Goal: Information Seeking & Learning: Check status

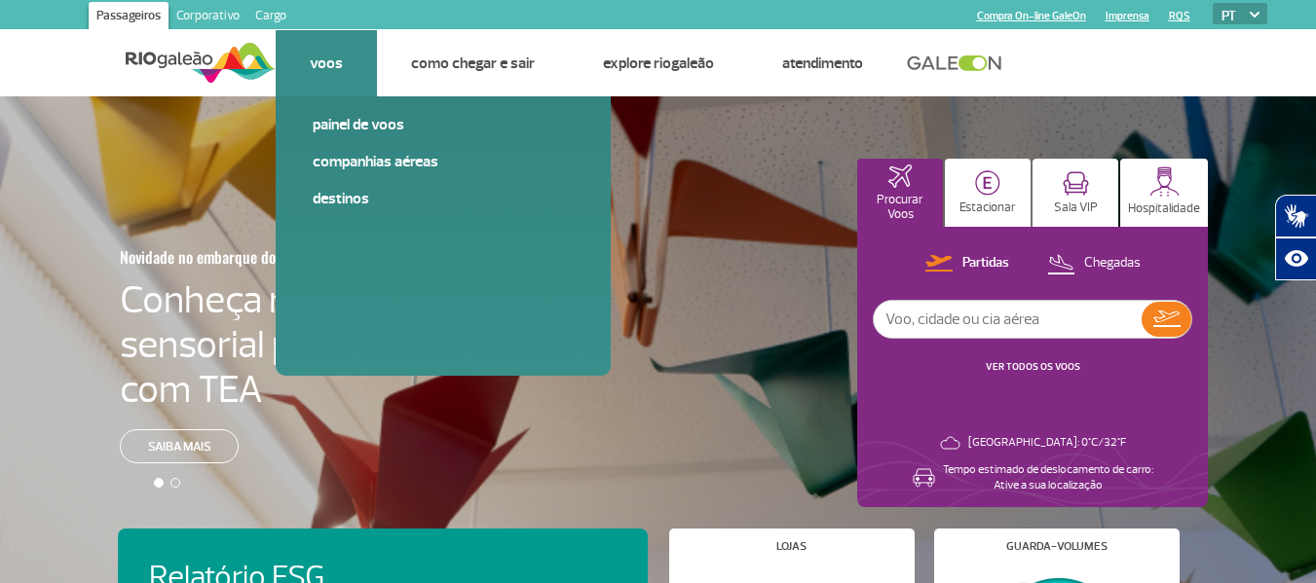
click at [322, 59] on link "Voos" at bounding box center [326, 63] width 33 height 19
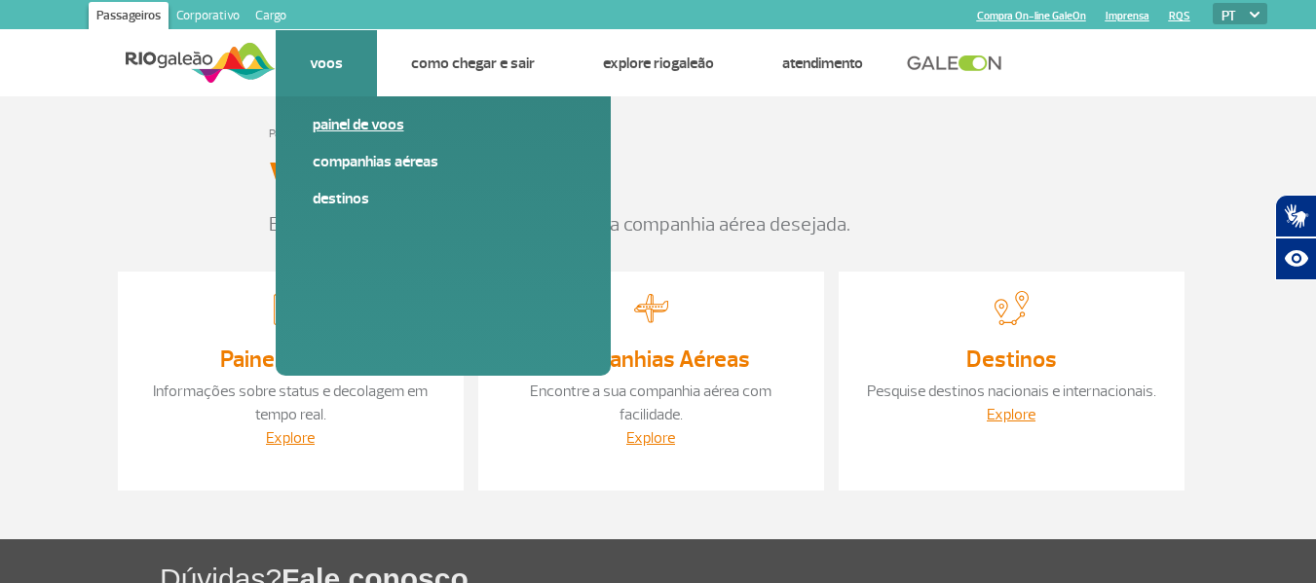
click at [378, 139] on span "Painel de voos" at bounding box center [443, 132] width 261 height 37
click at [386, 126] on link "Painel de voos" at bounding box center [443, 124] width 261 height 21
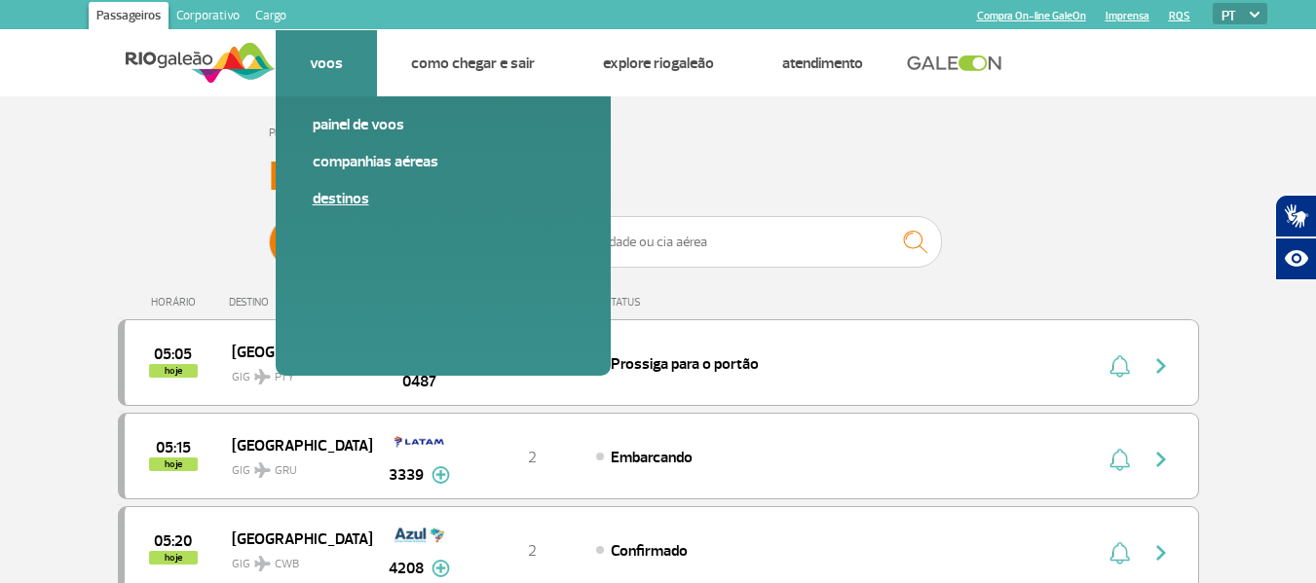
click at [348, 202] on link "Destinos" at bounding box center [443, 198] width 261 height 21
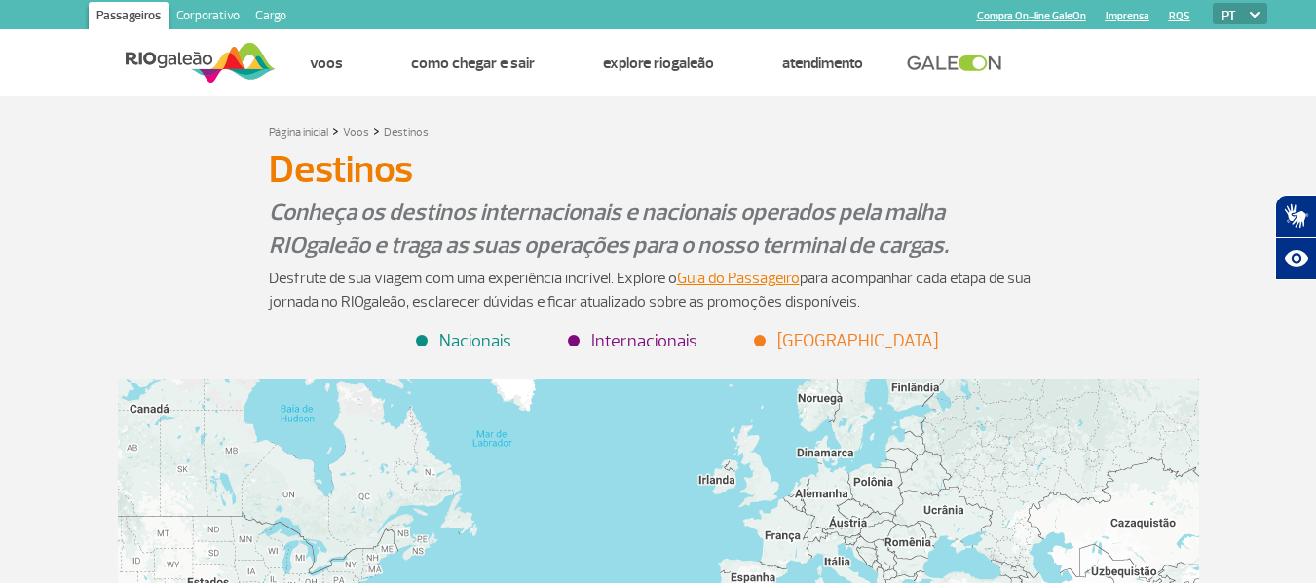
click at [629, 337] on li "Internacionais" at bounding box center [634, 341] width 128 height 26
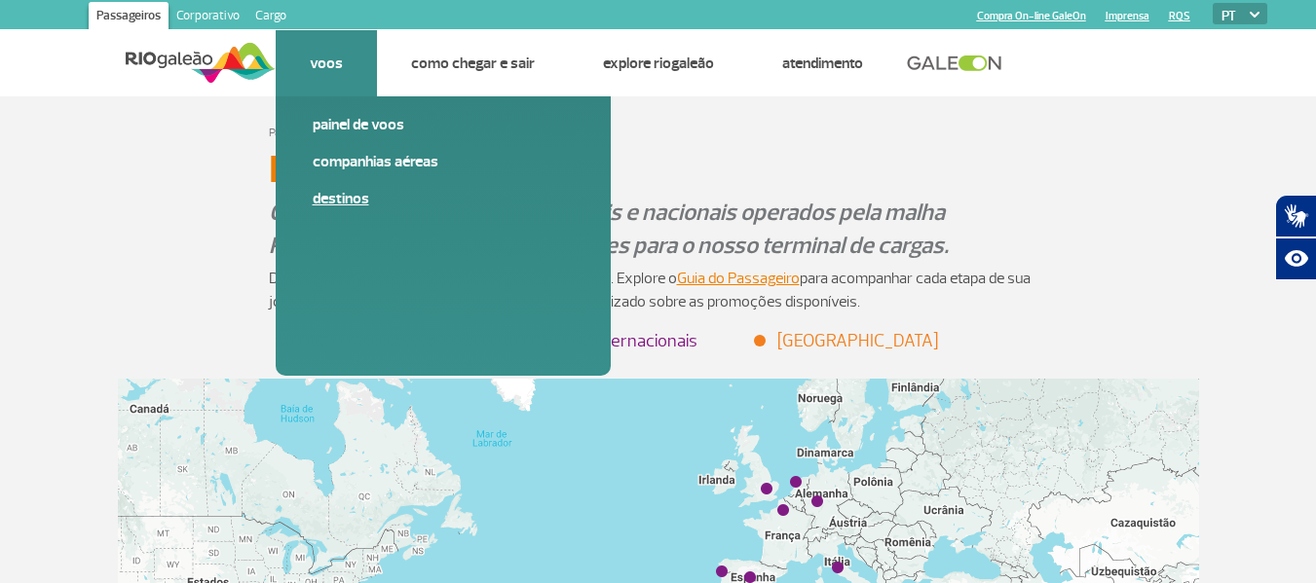
click at [330, 202] on link "Destinos" at bounding box center [443, 198] width 261 height 21
click at [362, 159] on link "Companhias Aéreas" at bounding box center [443, 161] width 261 height 21
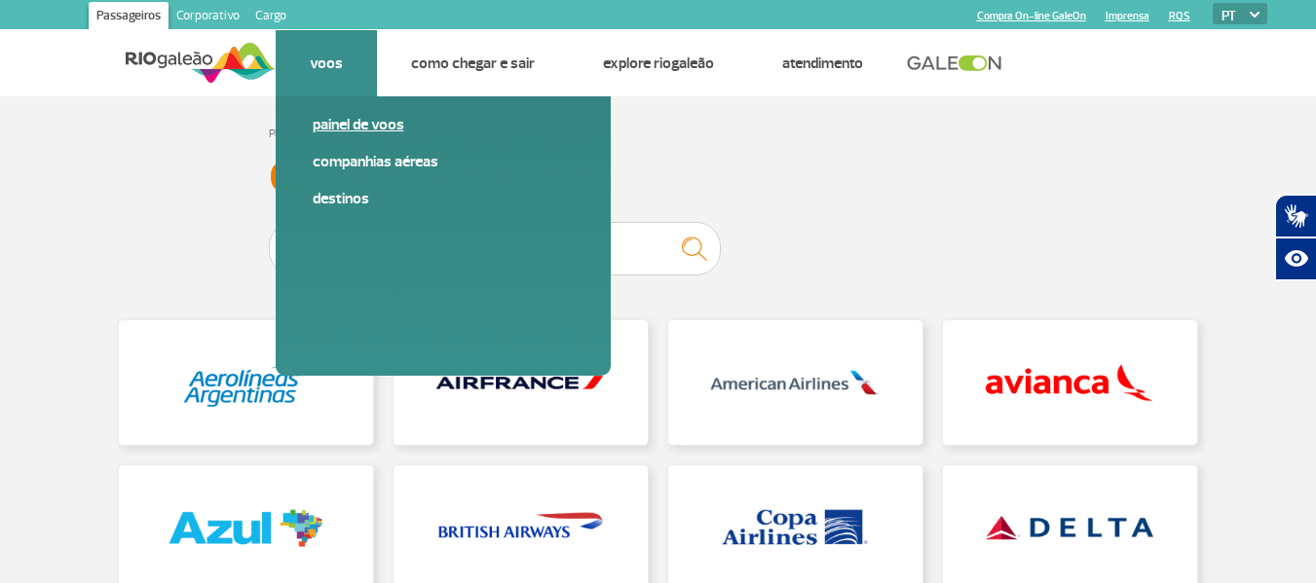
click at [334, 123] on link "Painel de voos" at bounding box center [443, 124] width 261 height 21
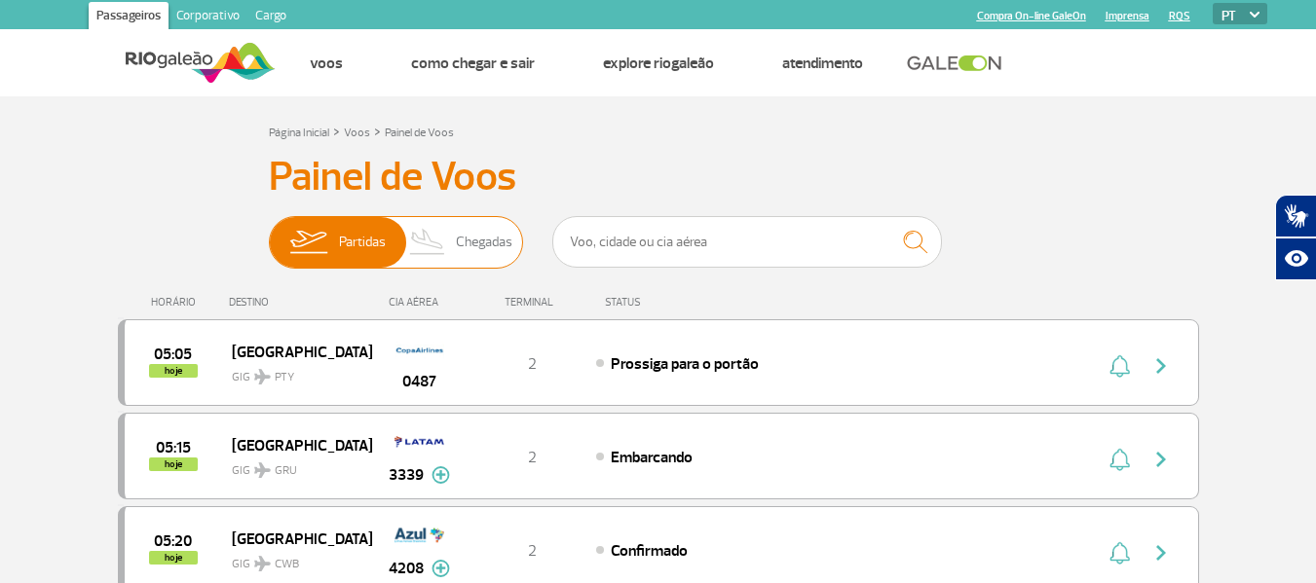
click at [477, 251] on span "Chegadas" at bounding box center [484, 242] width 56 height 51
click at [269, 233] on input "Partidas Chegadas" at bounding box center [269, 233] width 0 height 0
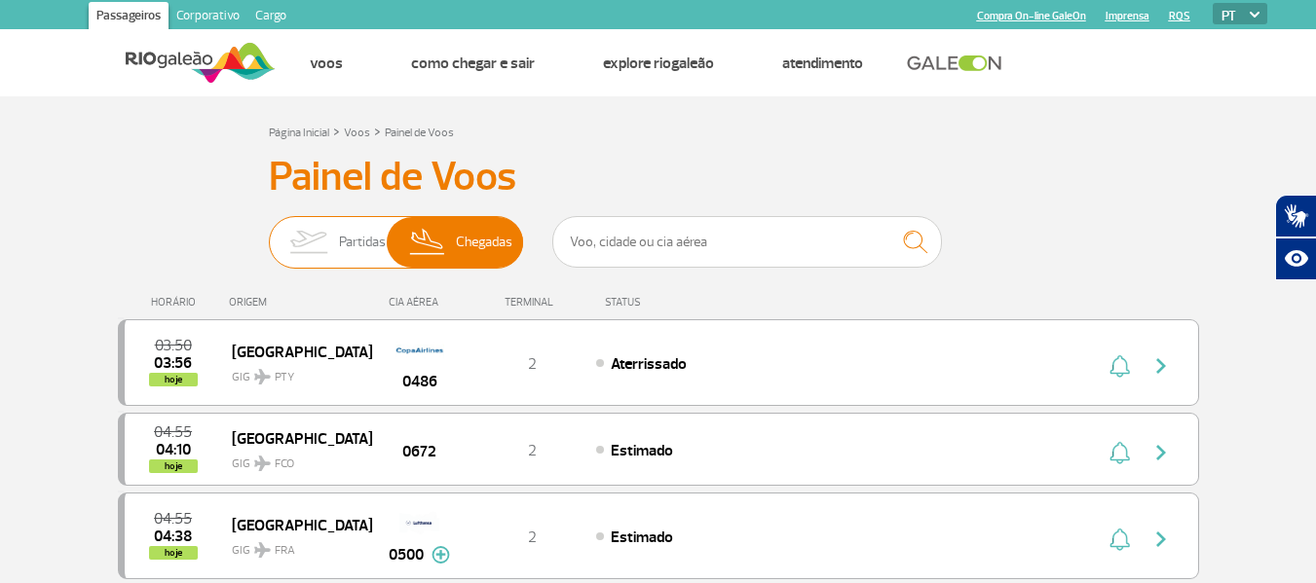
click at [347, 238] on span "Partidas" at bounding box center [362, 242] width 47 height 51
click at [269, 233] on input "Partidas Chegadas" at bounding box center [269, 233] width 0 height 0
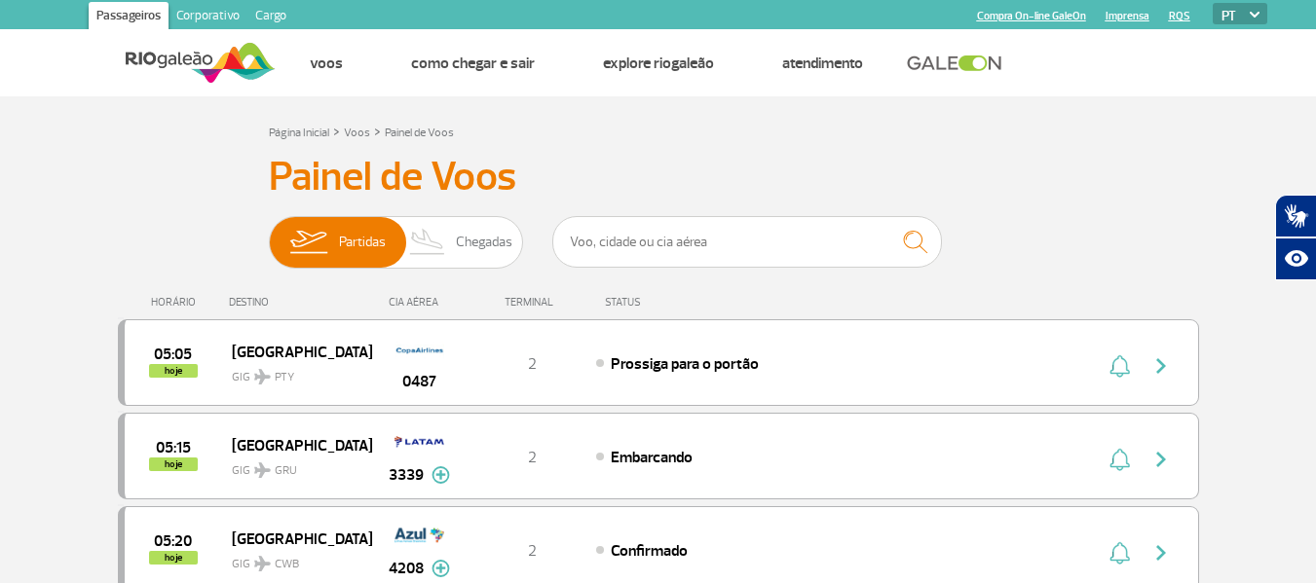
click at [224, 13] on link "Corporativo" at bounding box center [207, 17] width 79 height 31
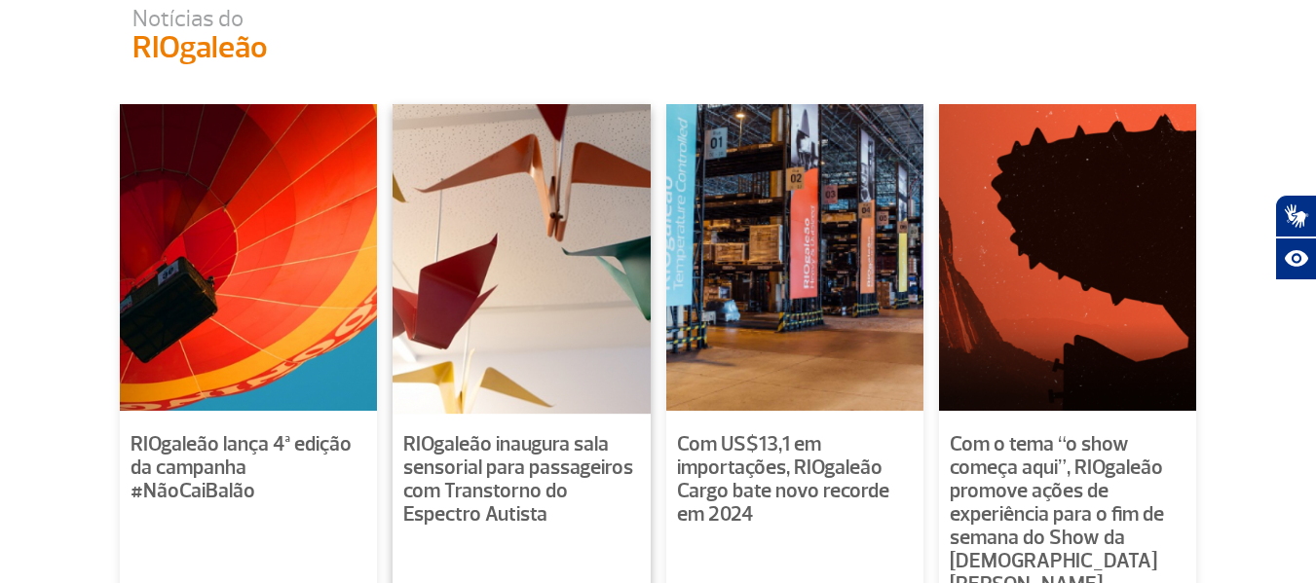
scroll to position [1071, 0]
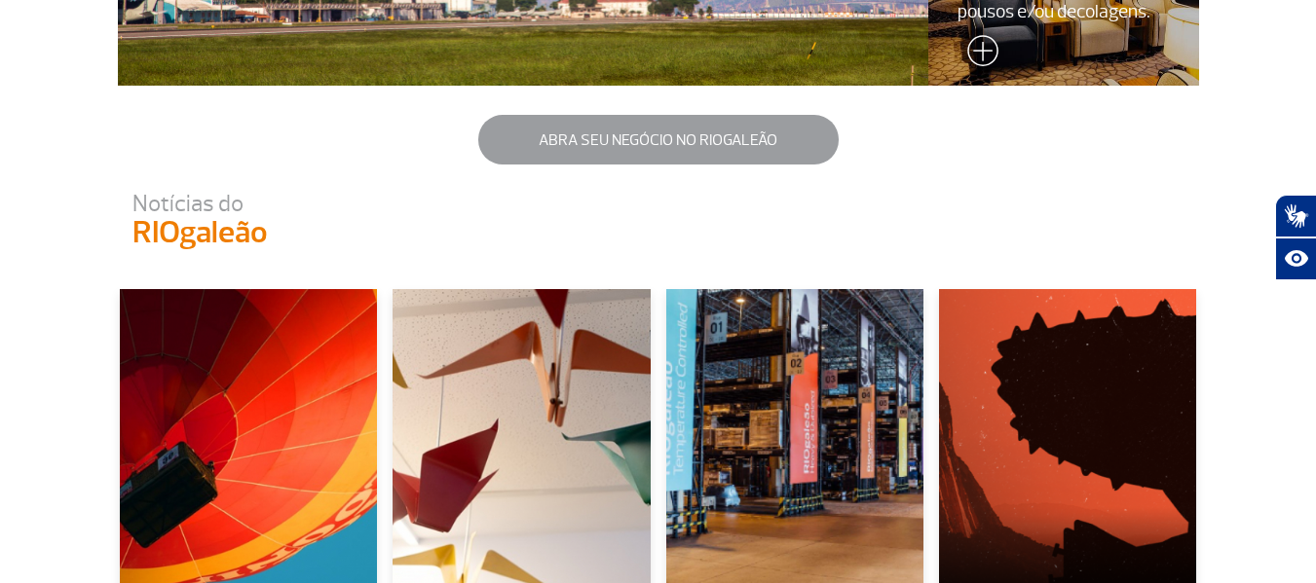
click at [674, 149] on button "Abra seu negócio no RIOgaleão" at bounding box center [658, 140] width 360 height 50
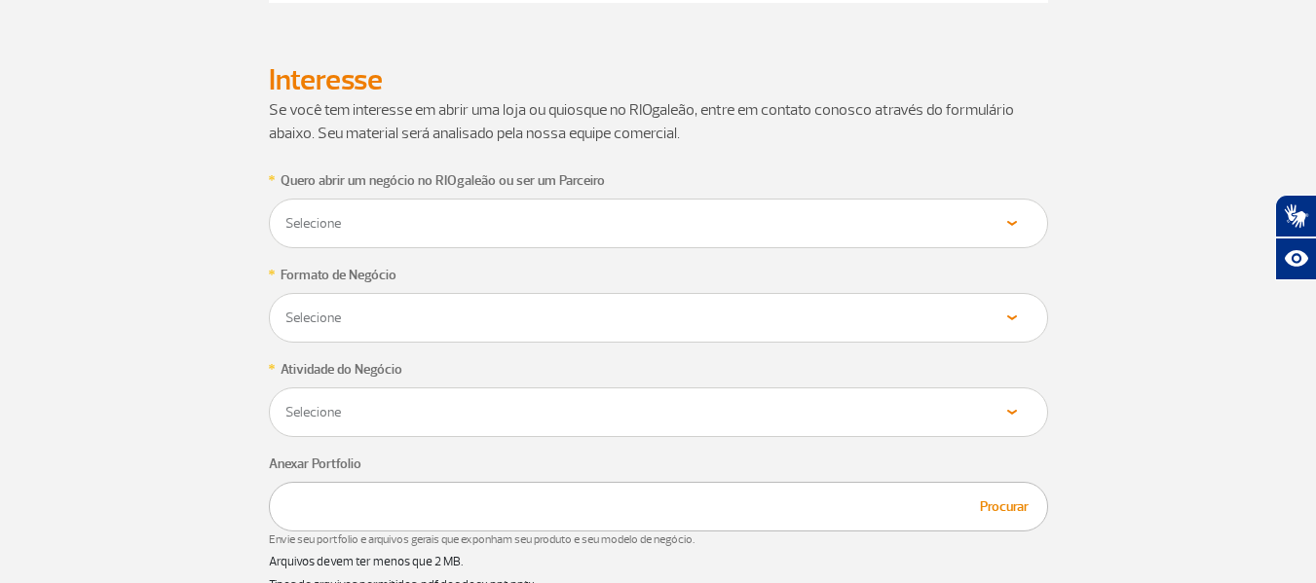
scroll to position [1071, 0]
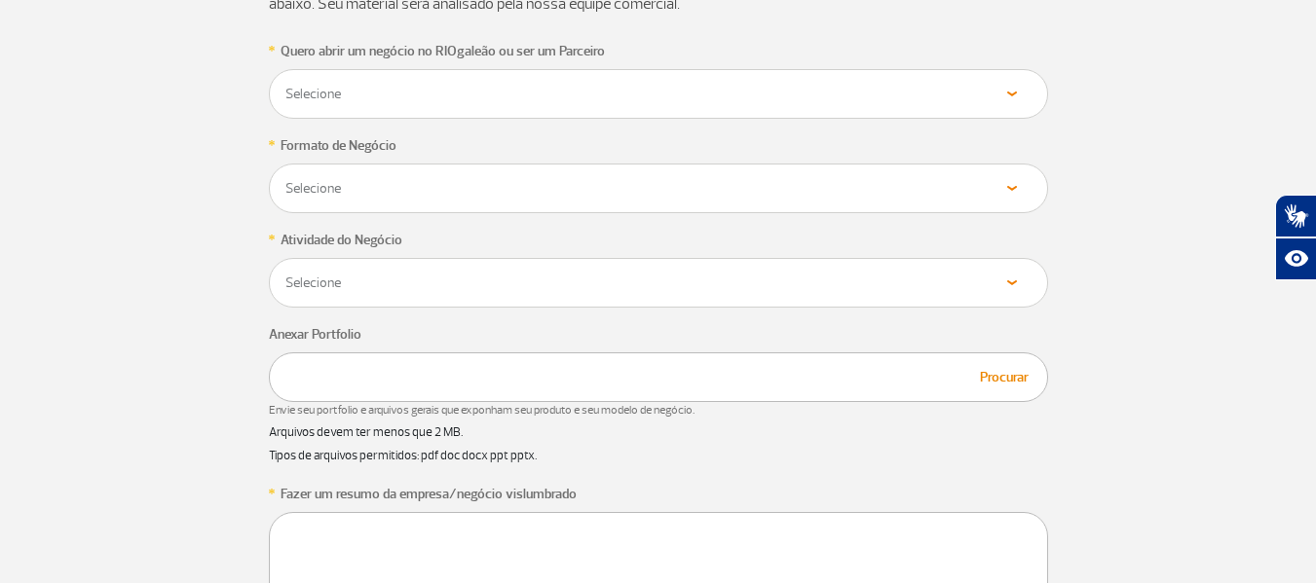
click at [599, 103] on select "Selecione Próprio Franquia" at bounding box center [658, 94] width 748 height 19
click at [356, 103] on select "Selecione Alimentos & Bebidas Joalheria, Bijouterias, Relógios Moda e Acessório…" at bounding box center [658, 94] width 748 height 19
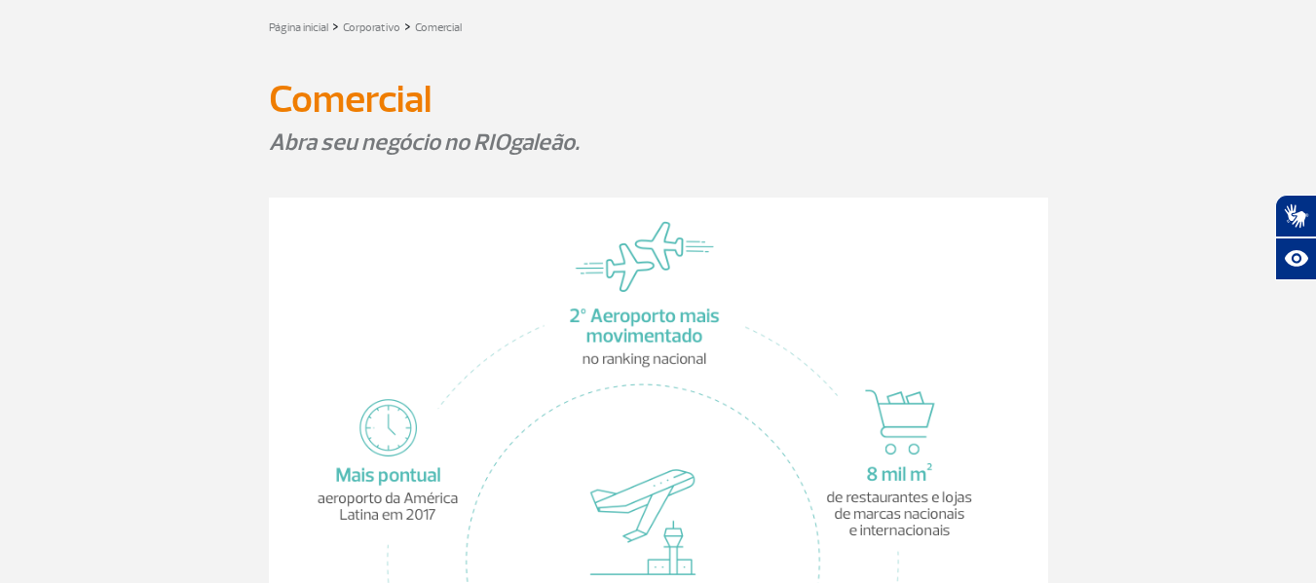
scroll to position [0, 0]
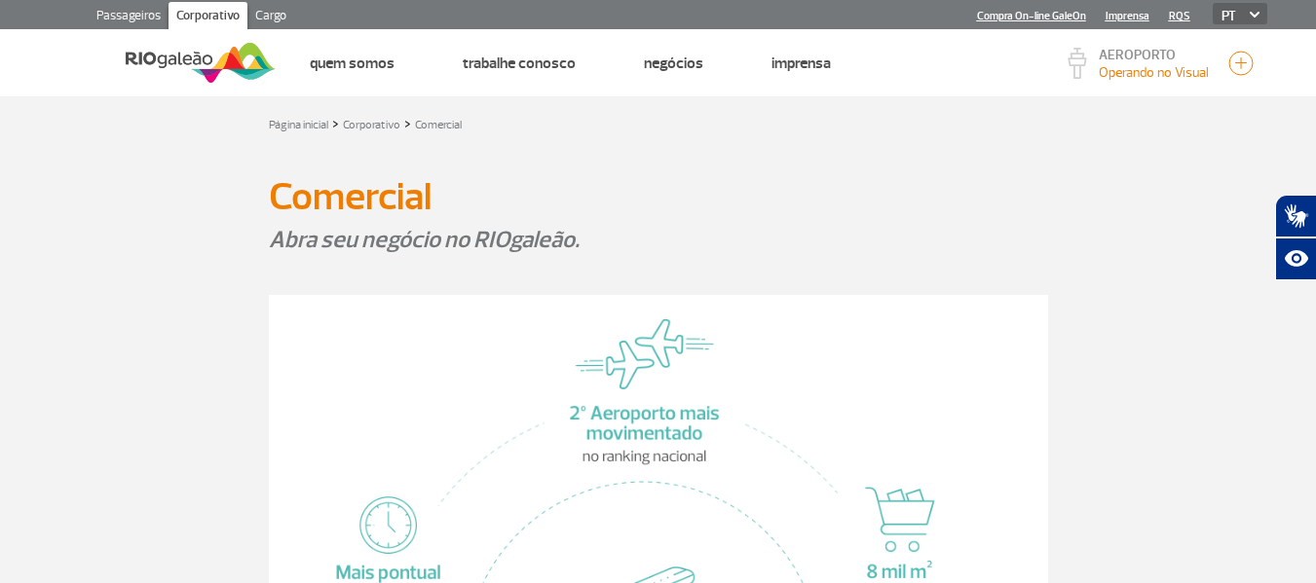
click at [262, 21] on link "Cargo" at bounding box center [270, 17] width 47 height 31
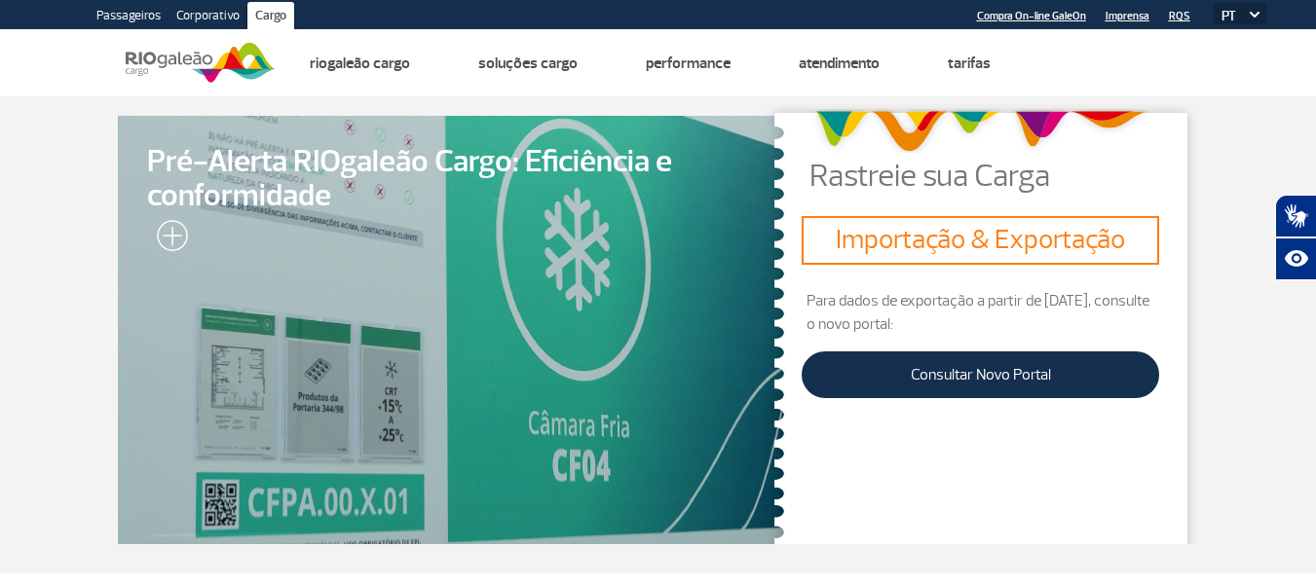
click at [138, 17] on link "Passageiros" at bounding box center [129, 17] width 80 height 31
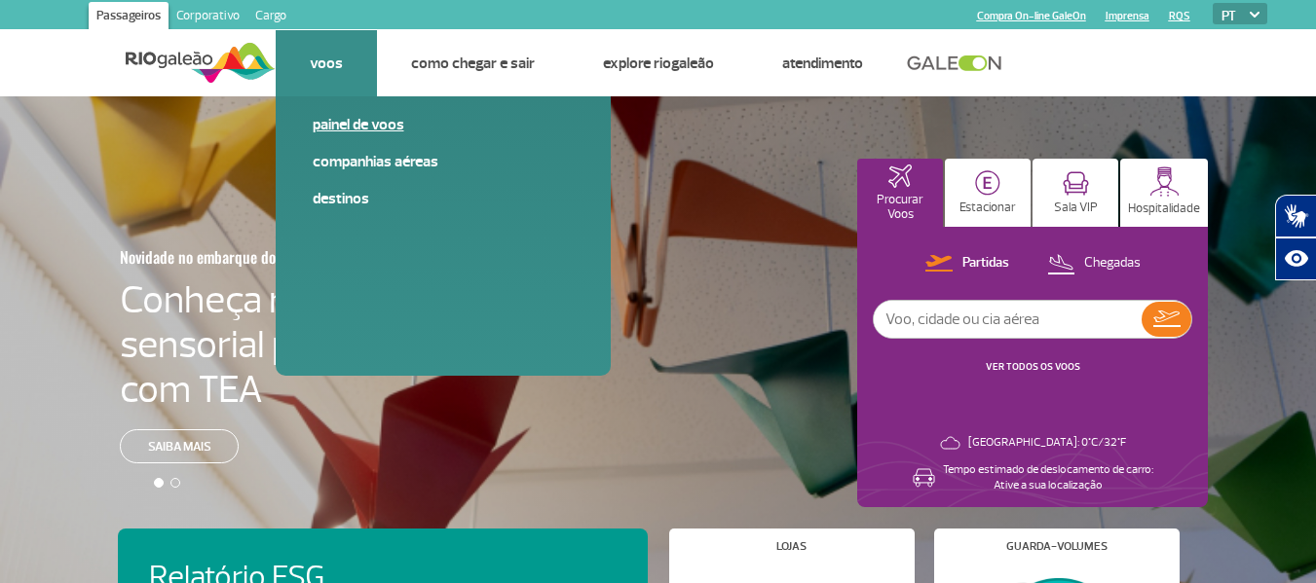
click at [332, 131] on link "Painel de voos" at bounding box center [443, 124] width 261 height 21
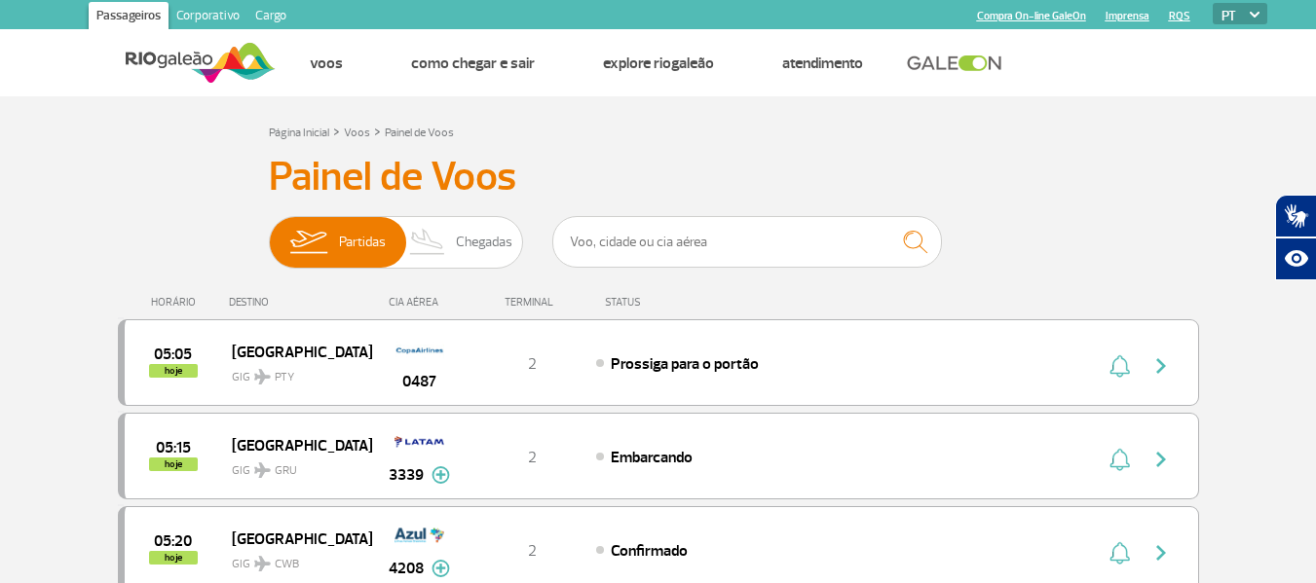
click at [538, 308] on div "TERMINAL" at bounding box center [531, 302] width 127 height 13
click at [614, 294] on div "HORÁRIO DESTINO CIA AÉREA TERMINAL STATUS" at bounding box center [658, 294] width 1081 height 38
click at [389, 304] on div "CIA AÉREA" at bounding box center [419, 302] width 97 height 13
drag, startPoint x: 228, startPoint y: 306, endPoint x: 127, endPoint y: 291, distance: 102.3
click at [226, 306] on div "HORÁRIO" at bounding box center [177, 302] width 106 height 13
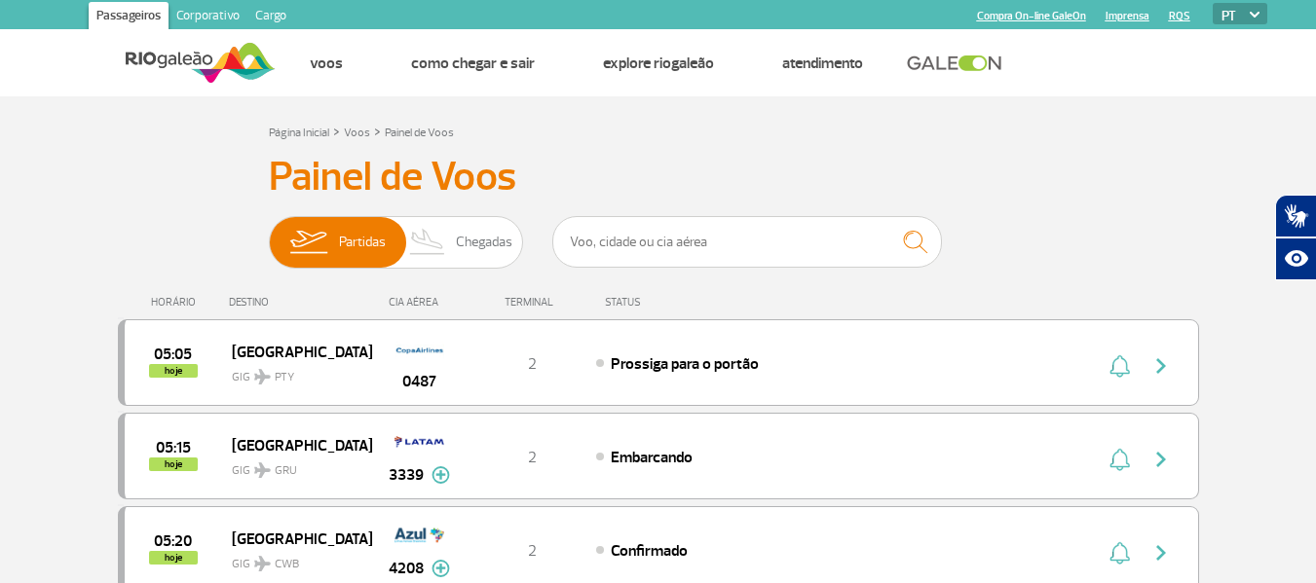
click at [127, 291] on div "HORÁRIO DESTINO CIA AÉREA TERMINAL STATUS" at bounding box center [658, 294] width 1081 height 38
click at [205, 313] on div "HORÁRIO DESTINO CIA AÉREA TERMINAL STATUS" at bounding box center [658, 294] width 1081 height 38
click at [159, 309] on div "HORÁRIO" at bounding box center [177, 302] width 106 height 13
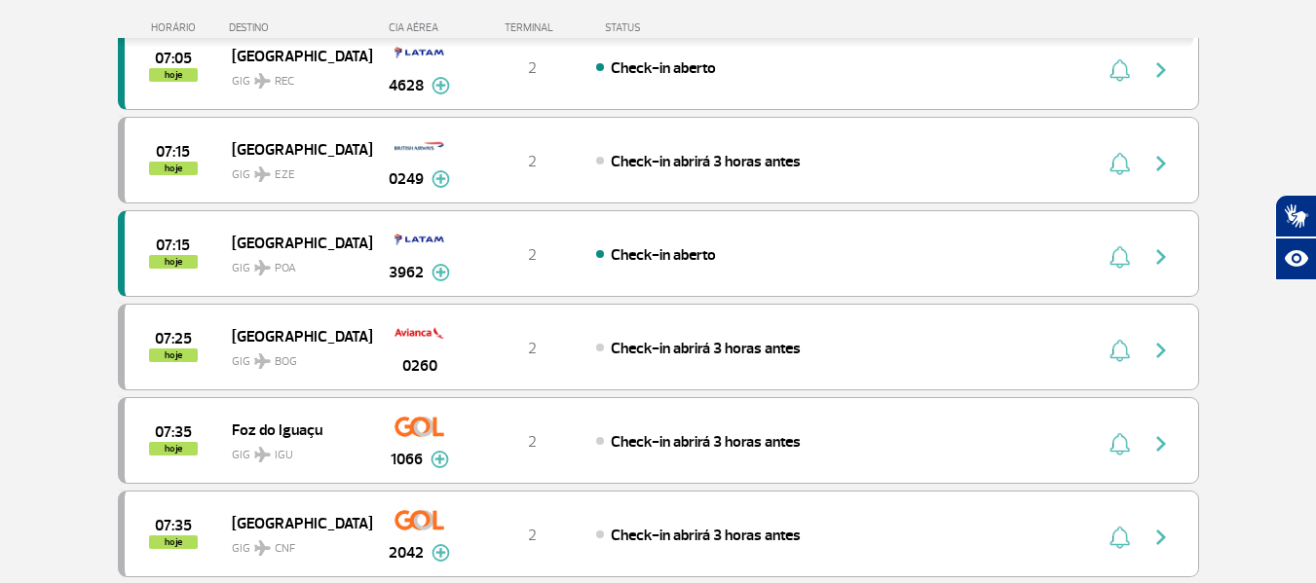
scroll to position [1850, 0]
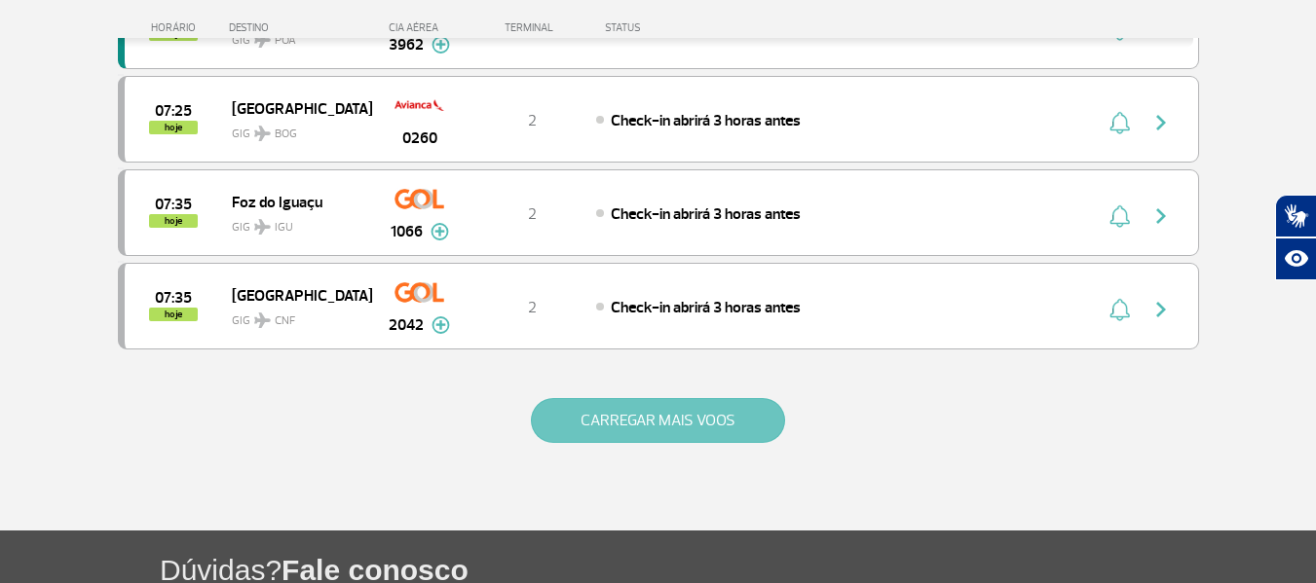
click at [660, 419] on button "CARREGAR MAIS VOOS" at bounding box center [658, 420] width 254 height 45
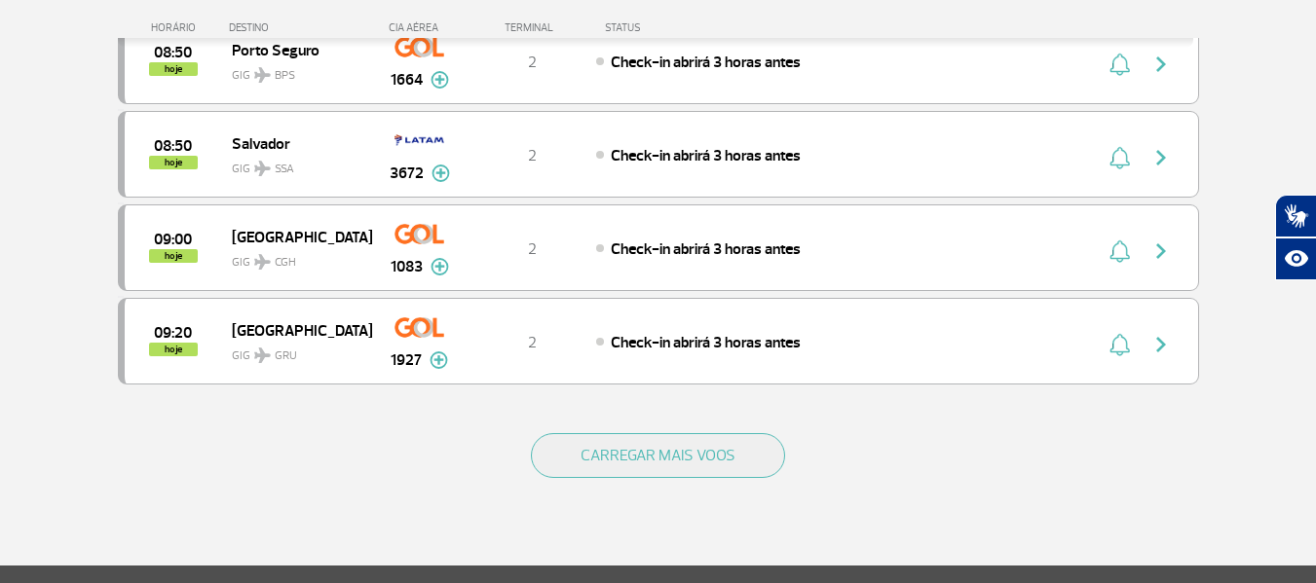
scroll to position [3924, 0]
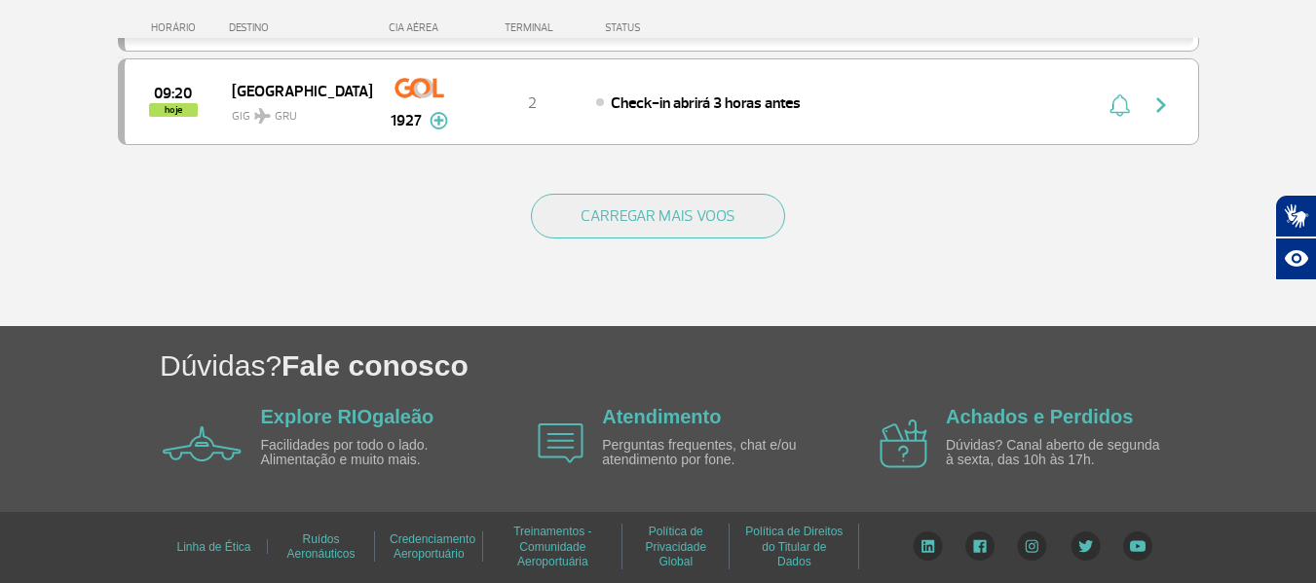
drag, startPoint x: 288, startPoint y: 378, endPoint x: 244, endPoint y: 251, distance: 134.0
click at [244, 251] on div "CARREGAR MAIS VOOS" at bounding box center [658, 247] width 1081 height 157
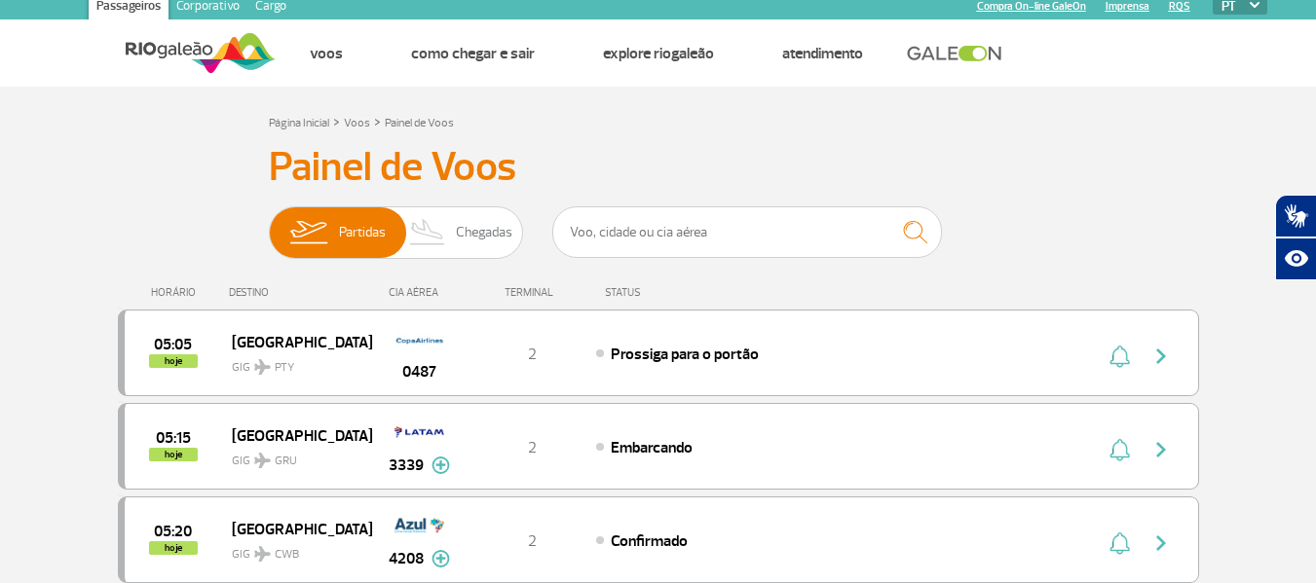
scroll to position [0, 0]
